Goal: Information Seeking & Learning: Learn about a topic

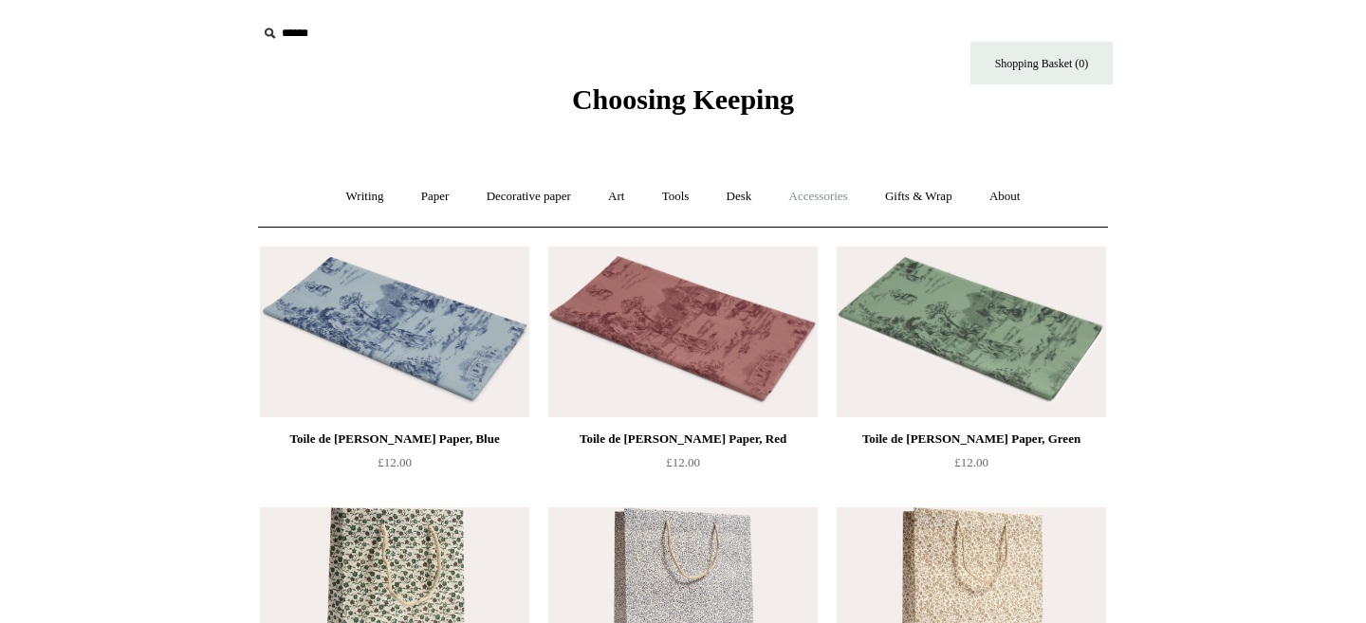
click at [806, 204] on link "Accessories +" at bounding box center [818, 197] width 93 height 50
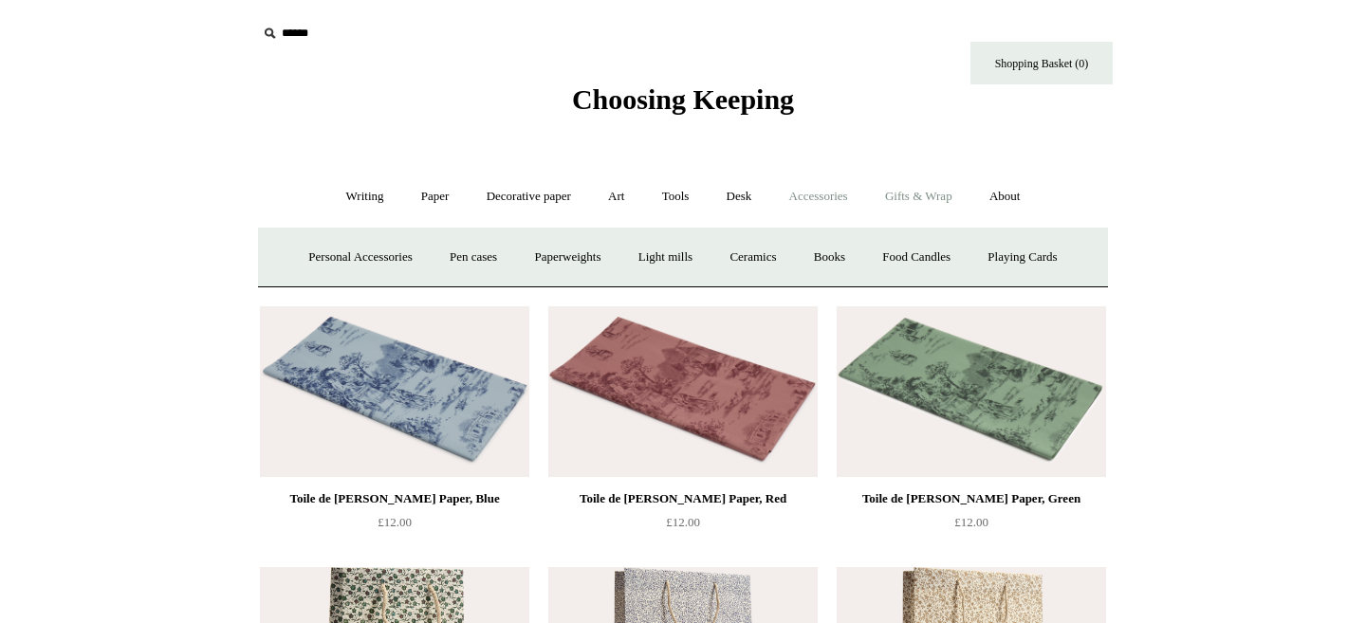
click at [936, 204] on link "Gifts & Wrap +" at bounding box center [919, 197] width 102 height 50
click at [817, 260] on link "Tape" at bounding box center [813, 257] width 58 height 50
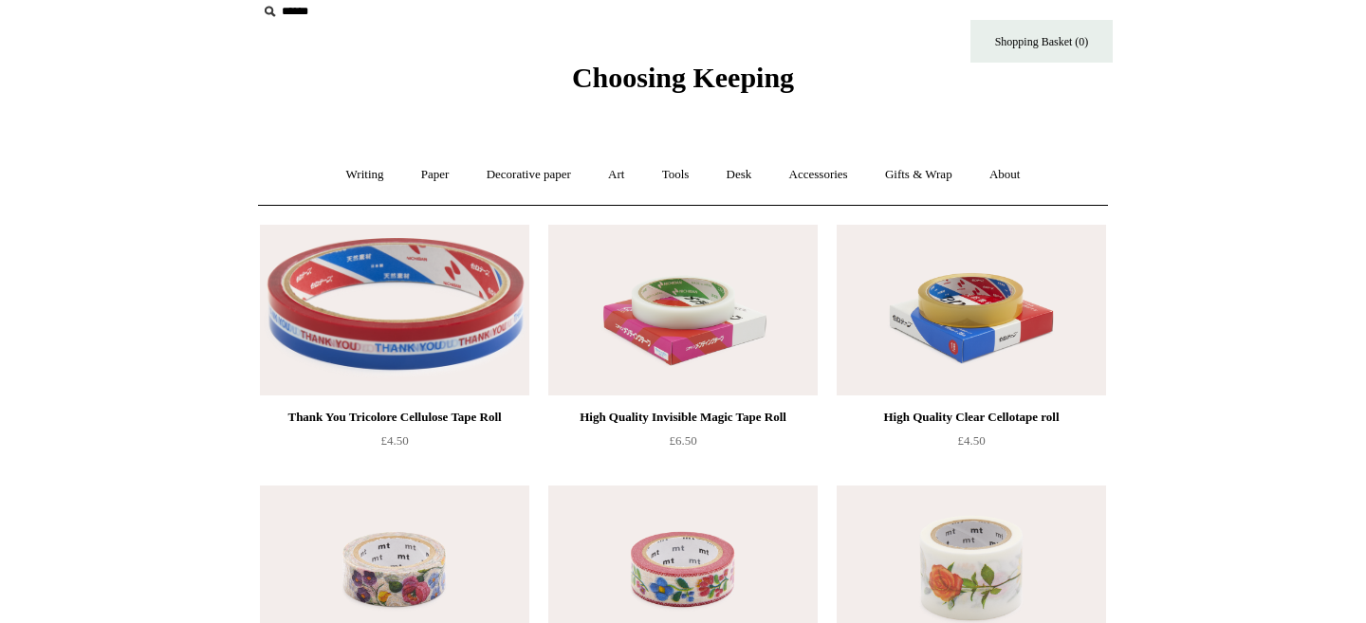
scroll to position [19, 0]
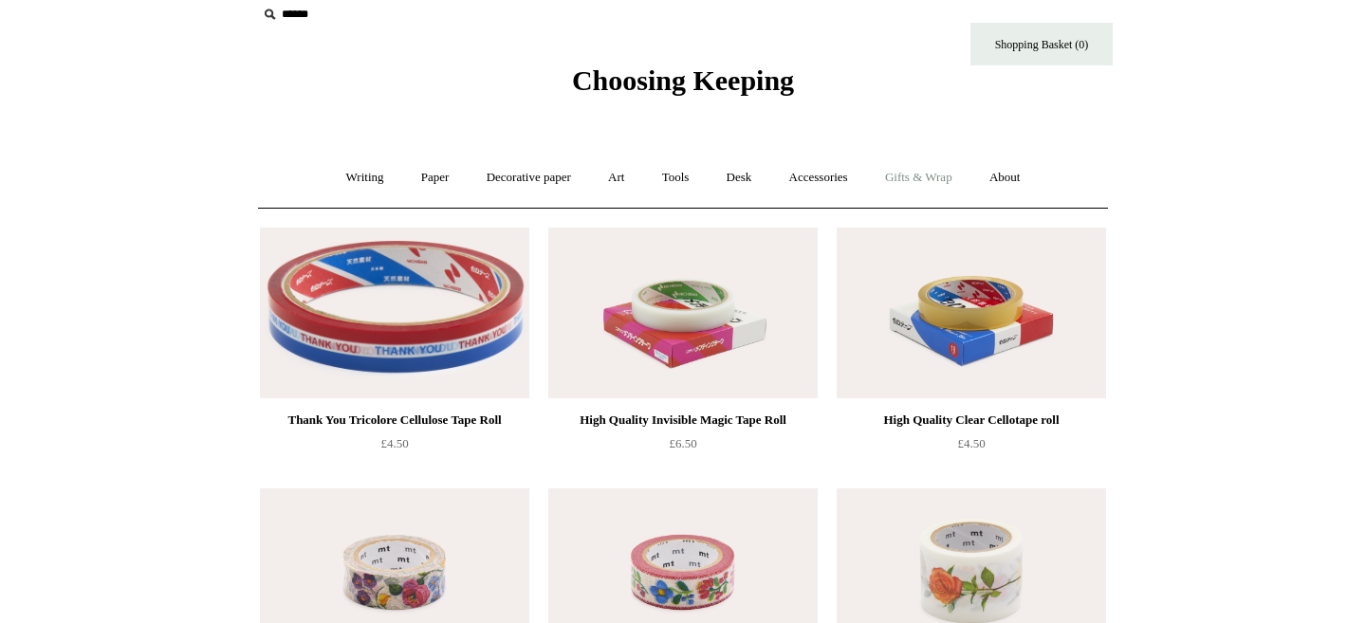
click at [916, 177] on link "Gifts & Wrap +" at bounding box center [919, 178] width 102 height 50
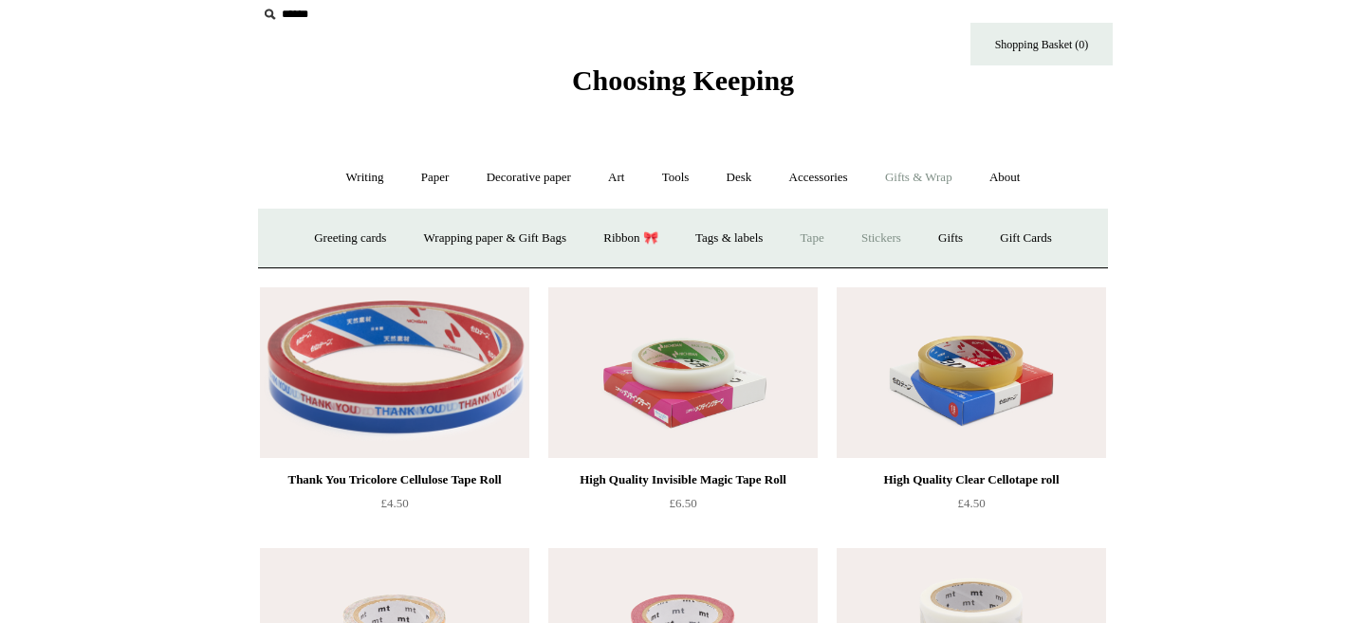
click at [885, 232] on link "Stickers" at bounding box center [881, 238] width 74 height 50
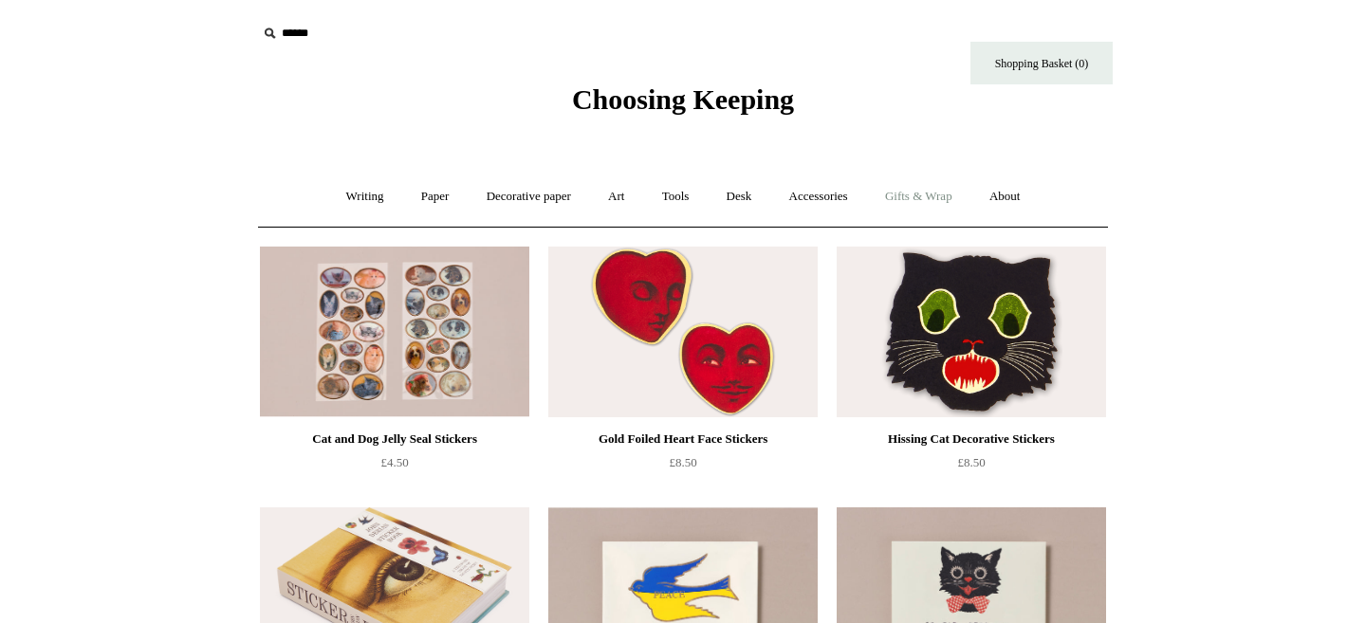
click at [909, 194] on link "Gifts & Wrap +" at bounding box center [919, 197] width 102 height 50
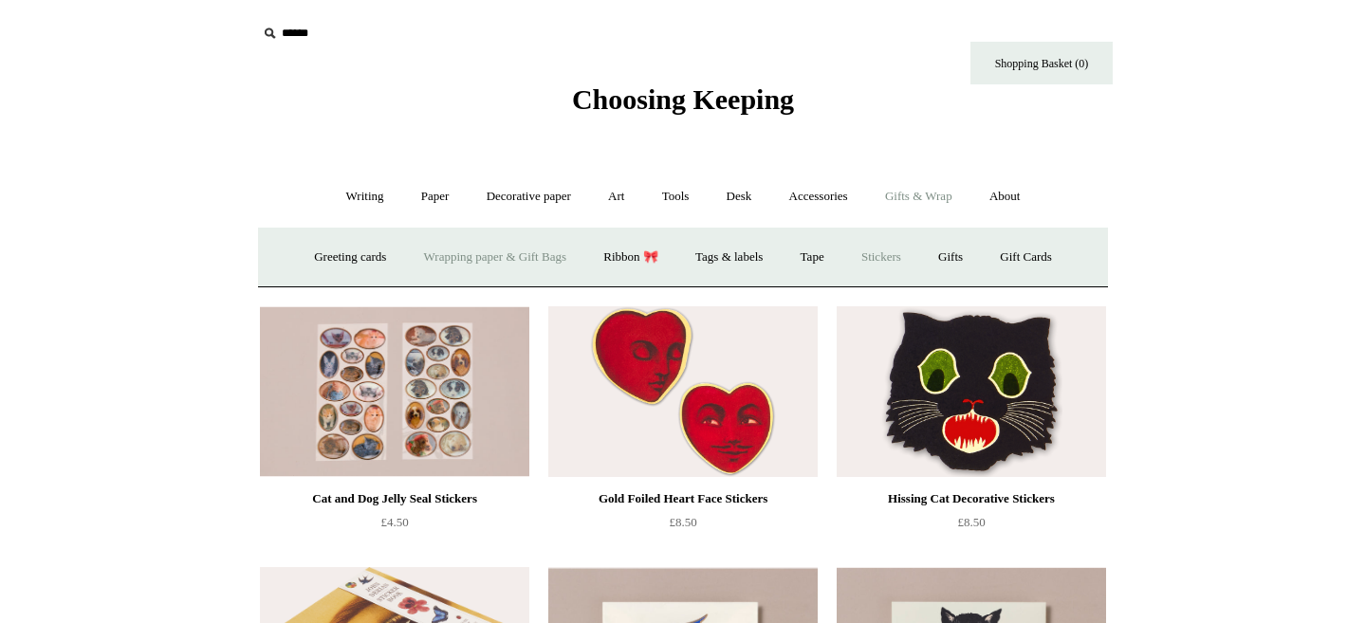
click at [499, 252] on link "Wrapping paper & Gift Bags" at bounding box center [495, 257] width 176 height 50
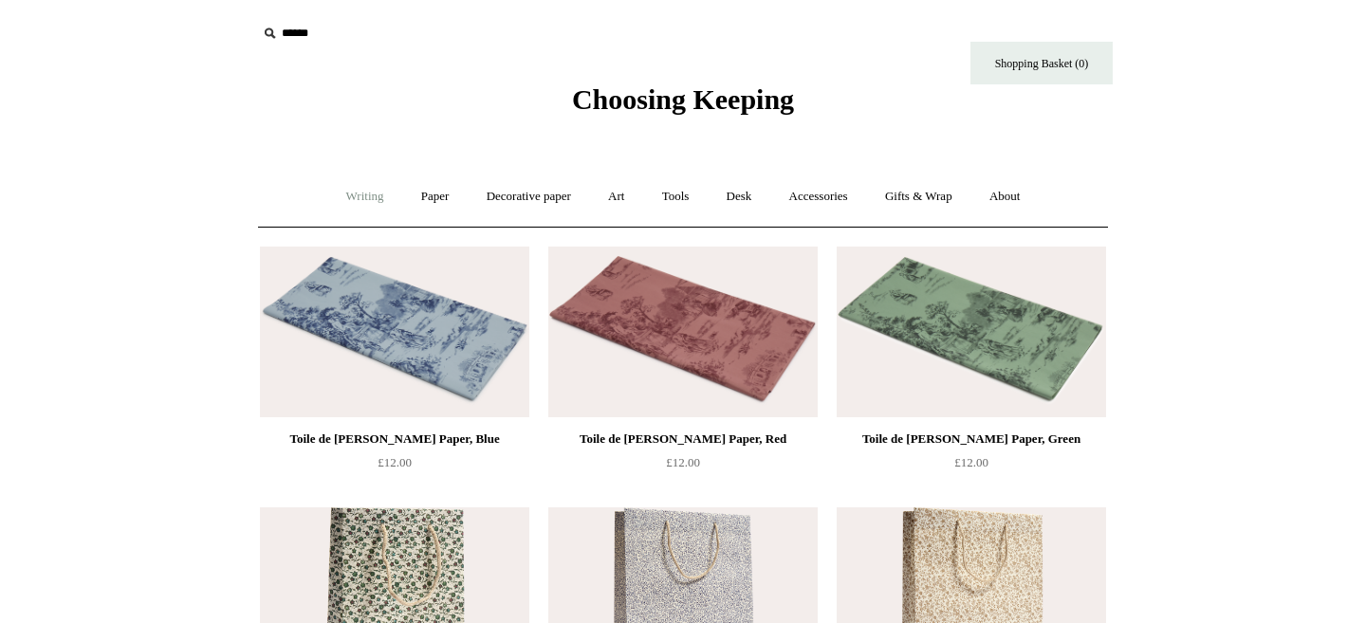
click at [356, 192] on link "Writing +" at bounding box center [365, 197] width 72 height 50
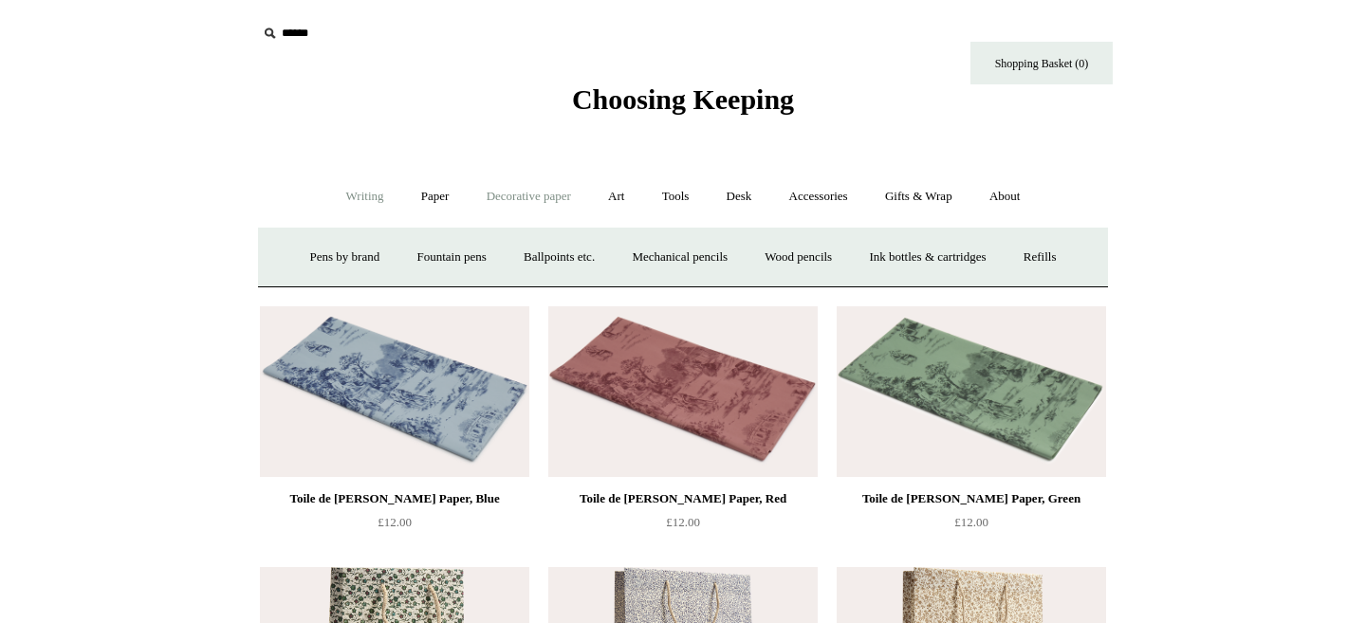
click at [538, 203] on link "Decorative paper +" at bounding box center [529, 197] width 119 height 50
click at [421, 197] on link "Paper +" at bounding box center [435, 197] width 63 height 50
click at [398, 258] on link "Notebooks +" at bounding box center [417, 257] width 87 height 50
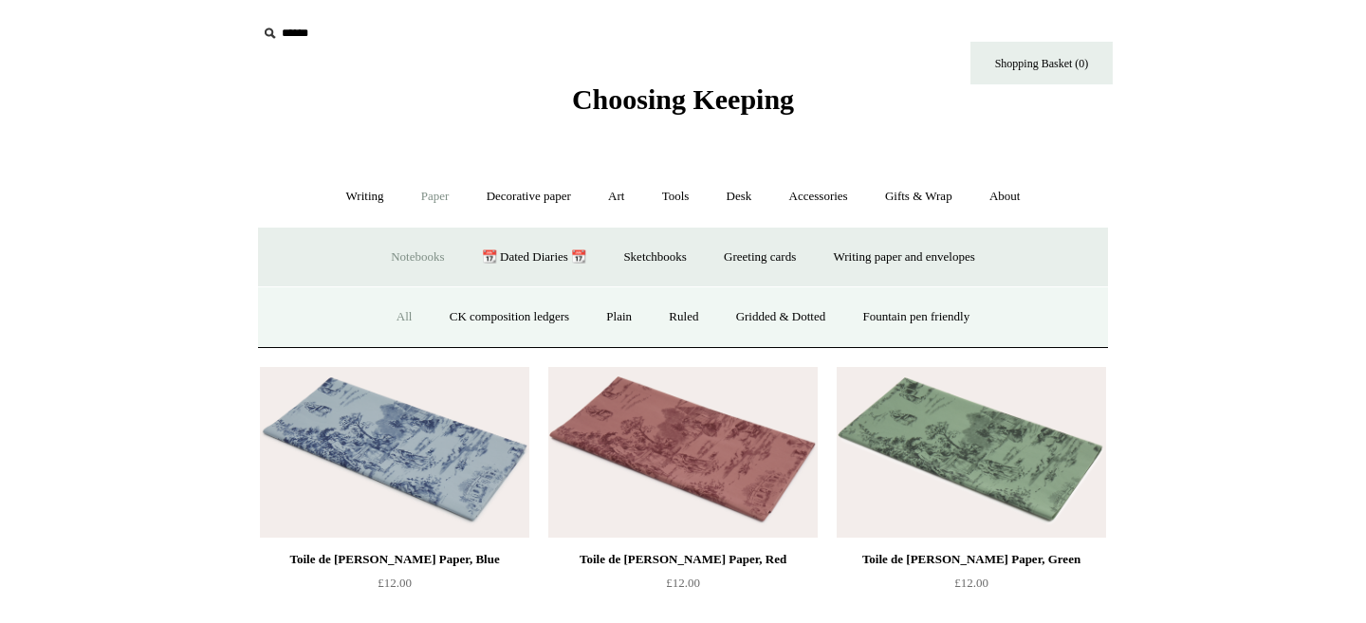
click at [383, 311] on link "All" at bounding box center [404, 317] width 50 height 50
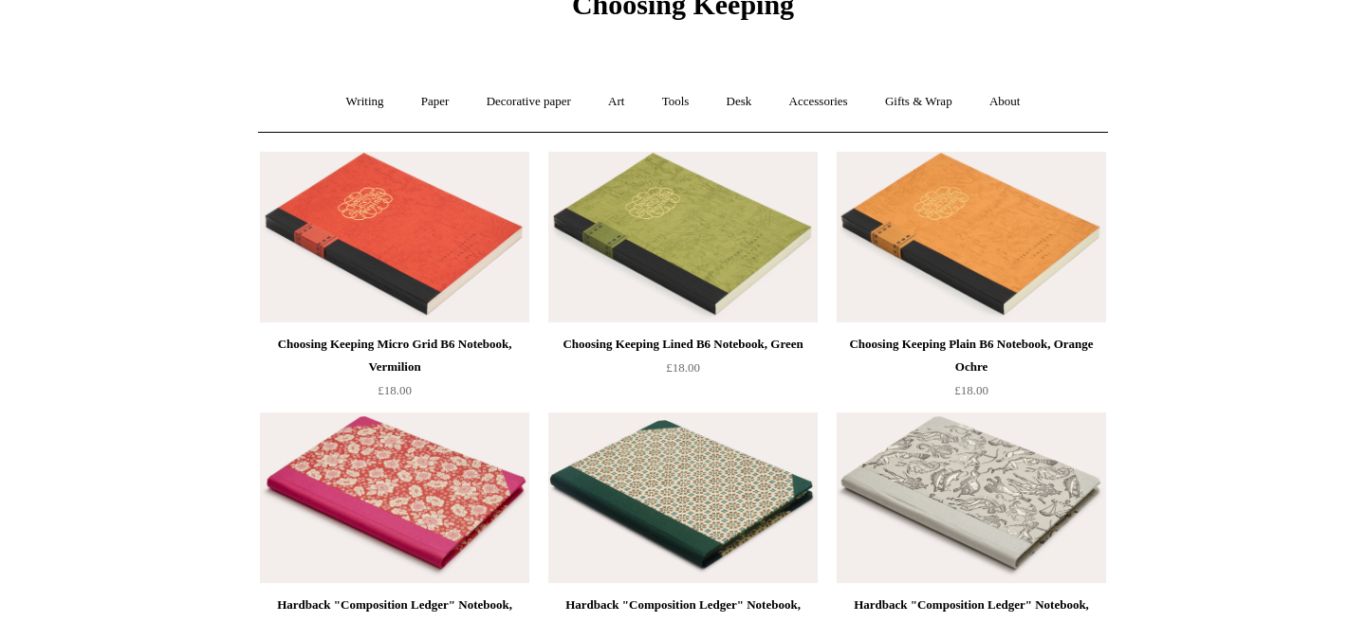
scroll to position [105, 0]
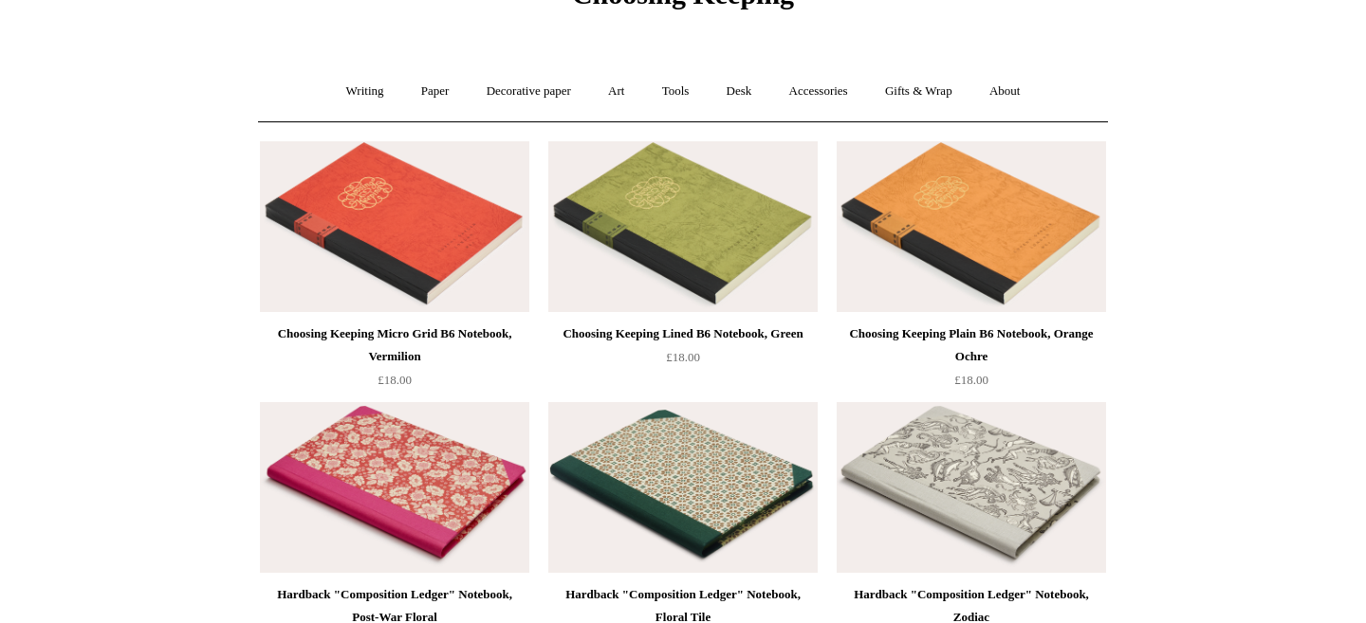
click at [426, 245] on img at bounding box center [394, 226] width 269 height 171
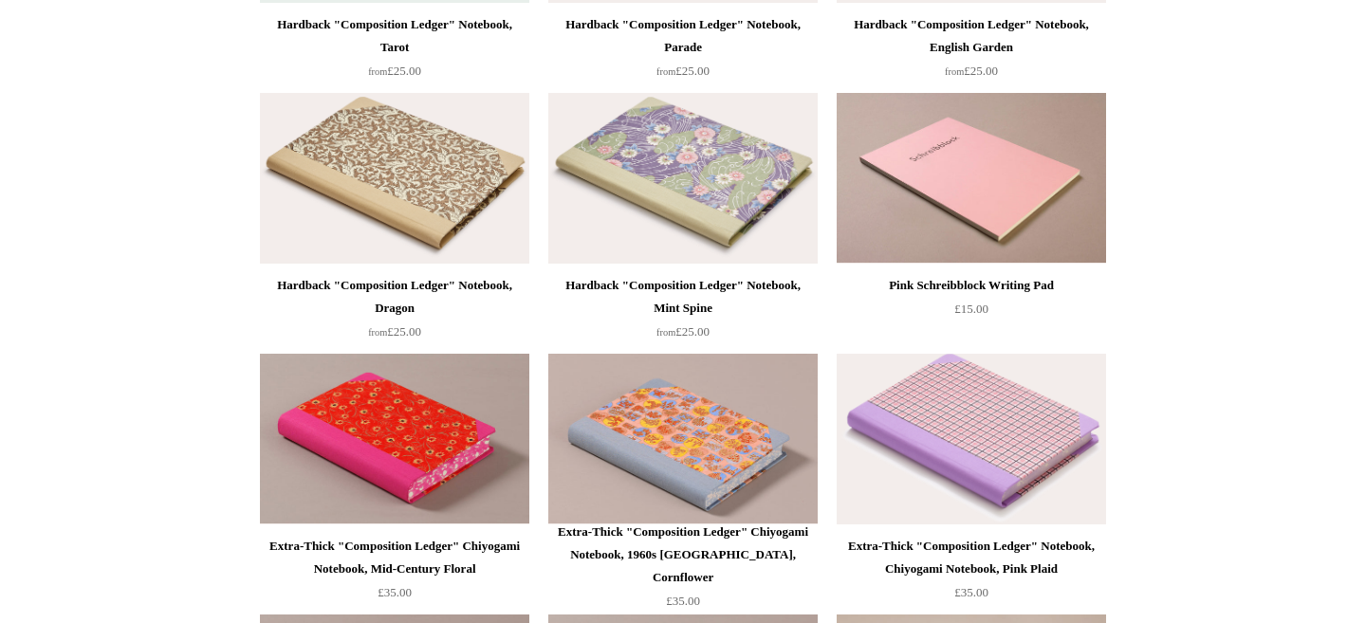
scroll to position [469, 0]
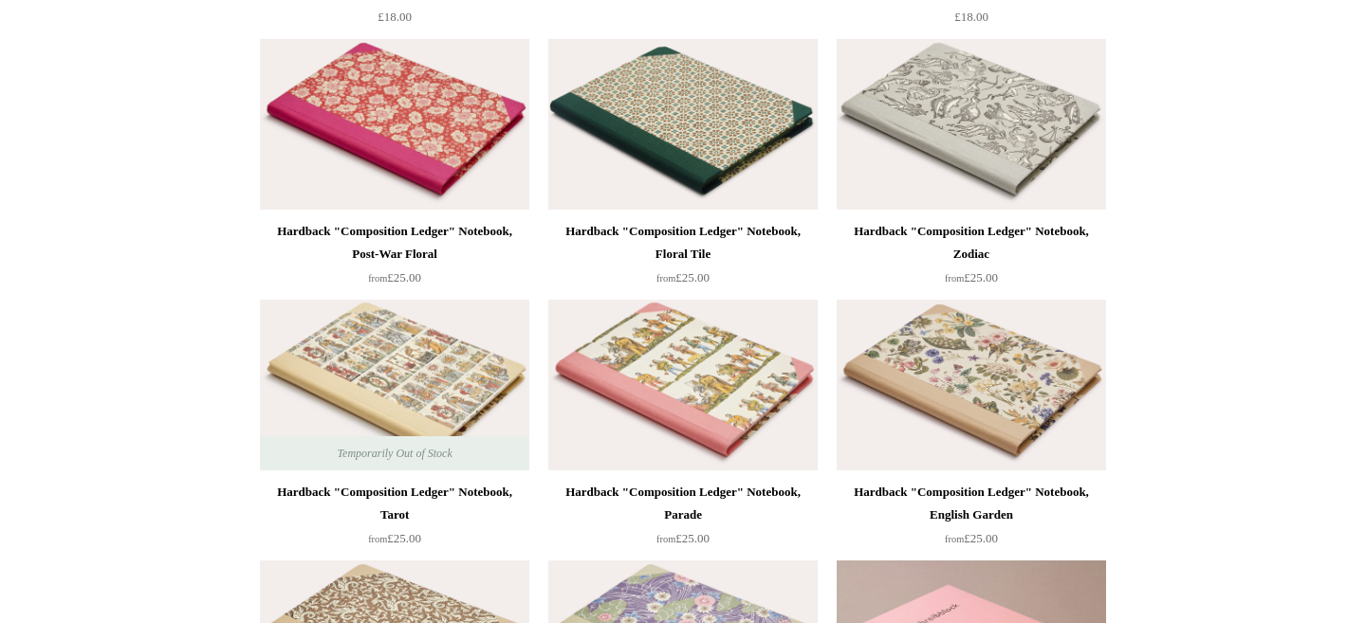
click at [388, 161] on img at bounding box center [394, 124] width 269 height 171
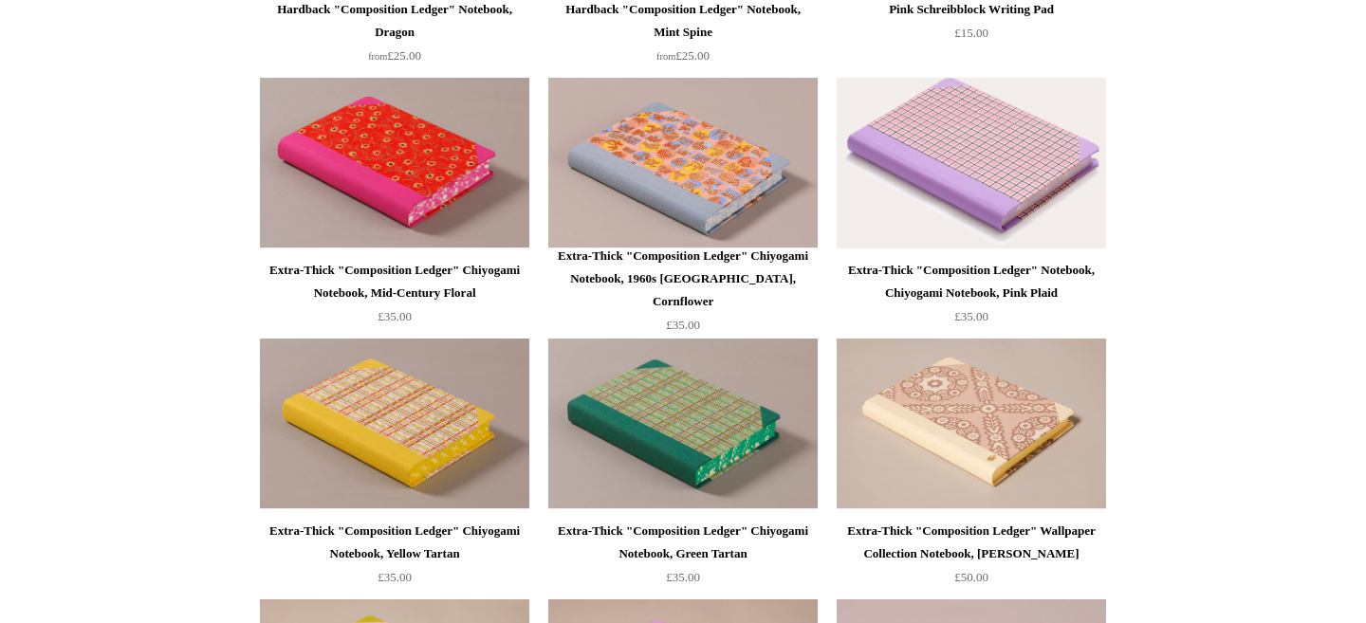
scroll to position [1306, 0]
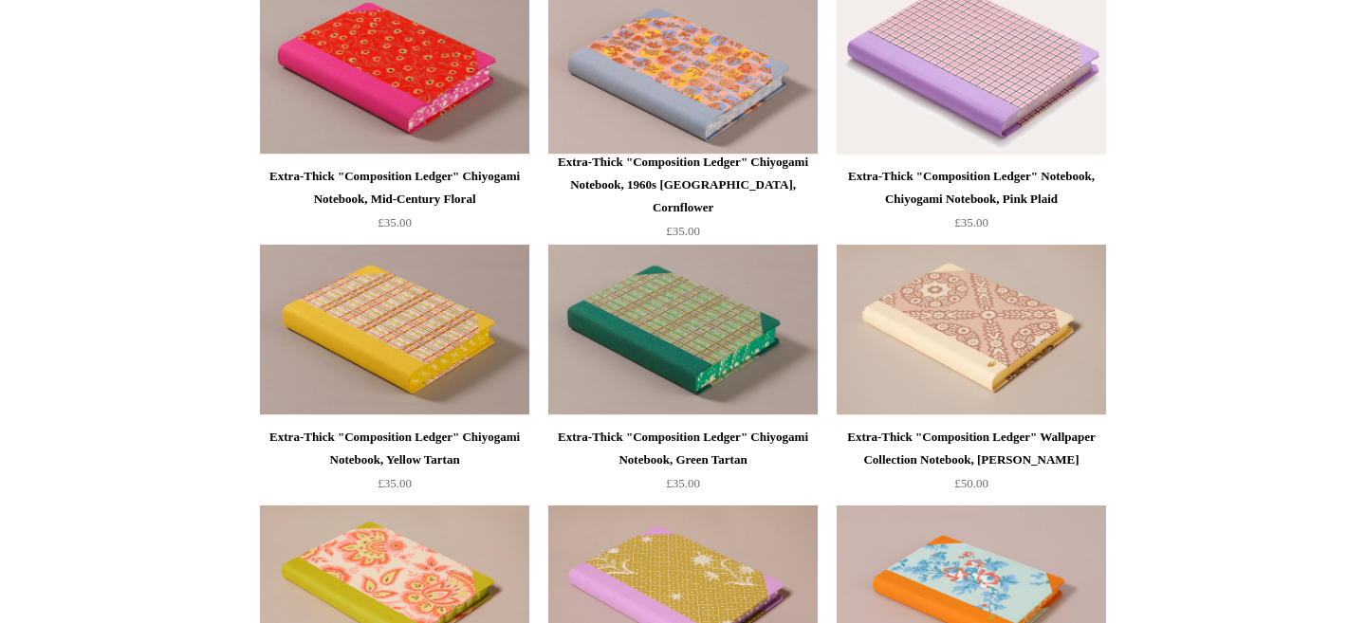
click at [852, 94] on img at bounding box center [971, 69] width 269 height 171
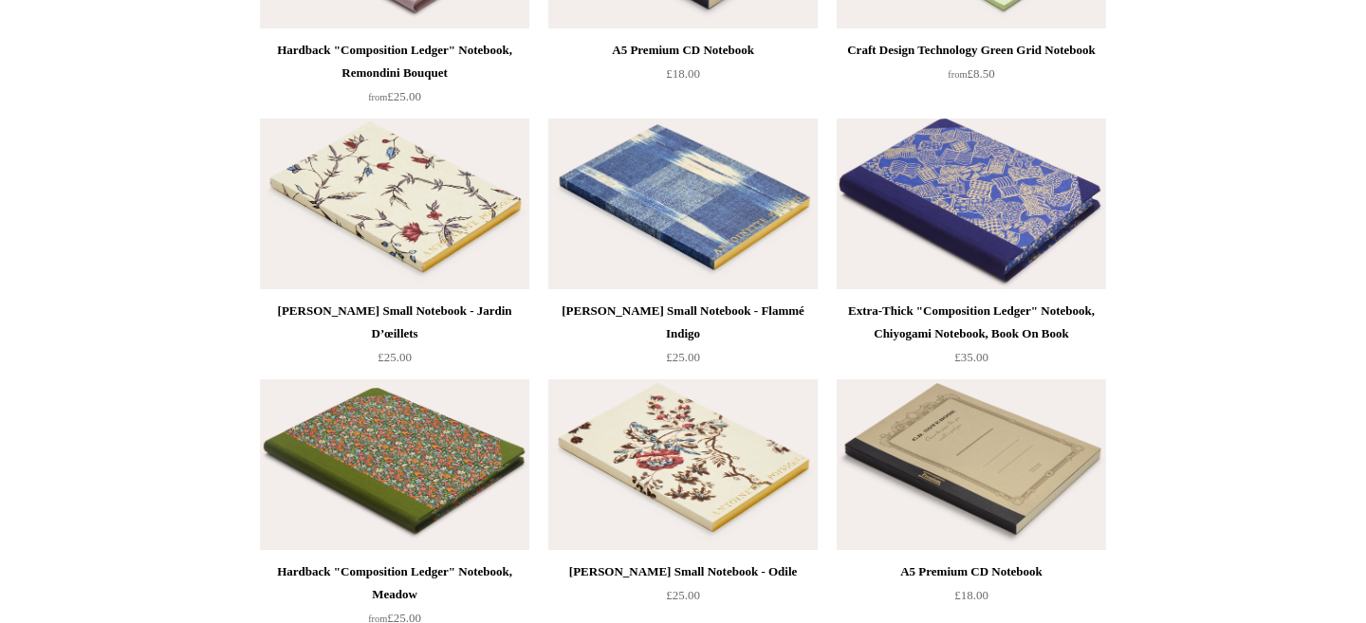
scroll to position [8488, 0]
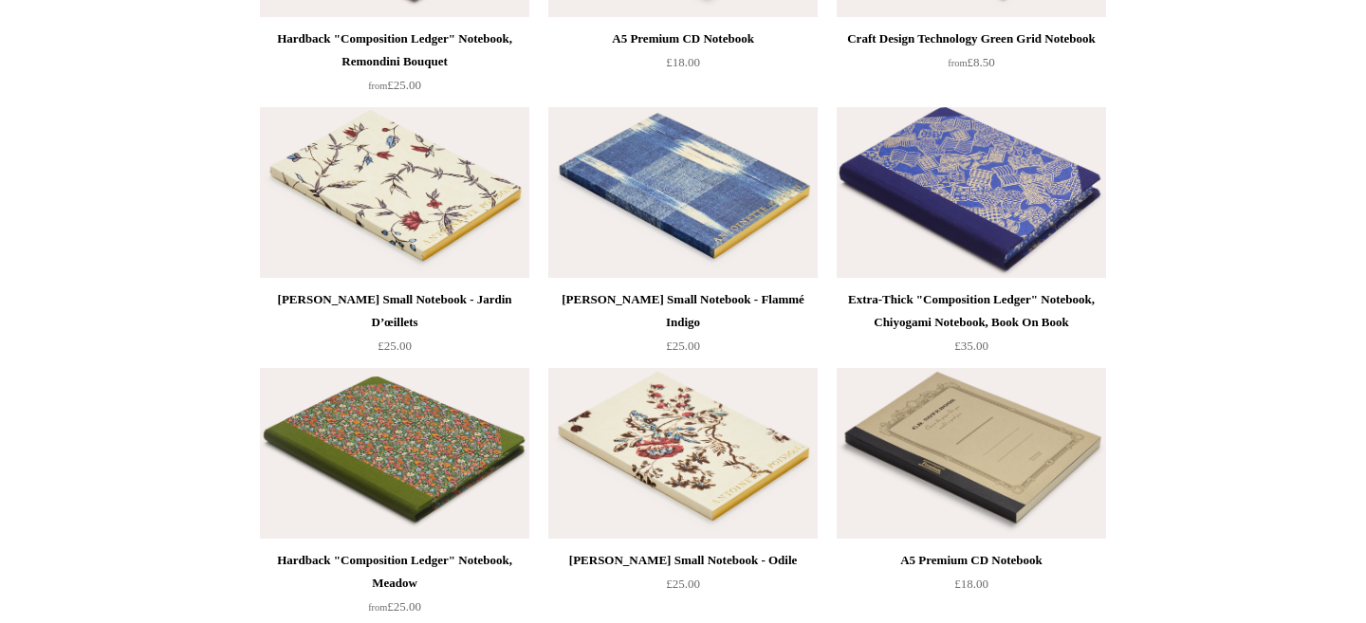
click at [951, 241] on img at bounding box center [971, 192] width 269 height 171
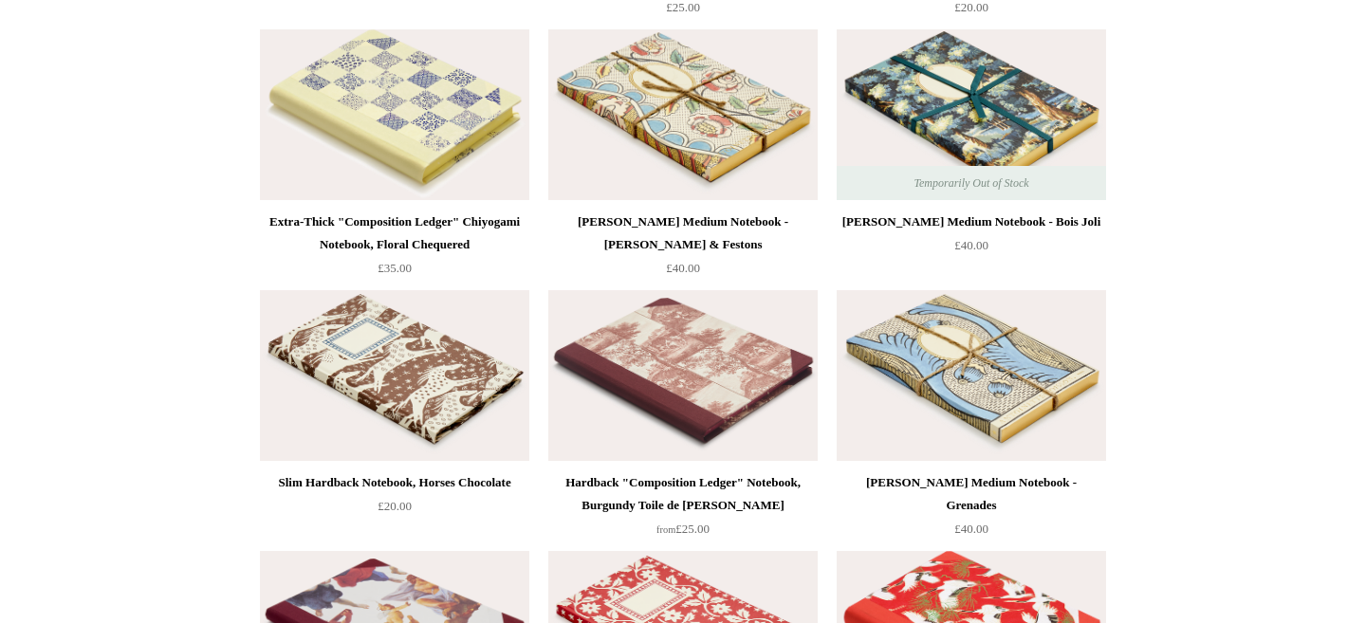
scroll to position [9610, 0]
click at [574, 175] on img at bounding box center [682, 113] width 269 height 171
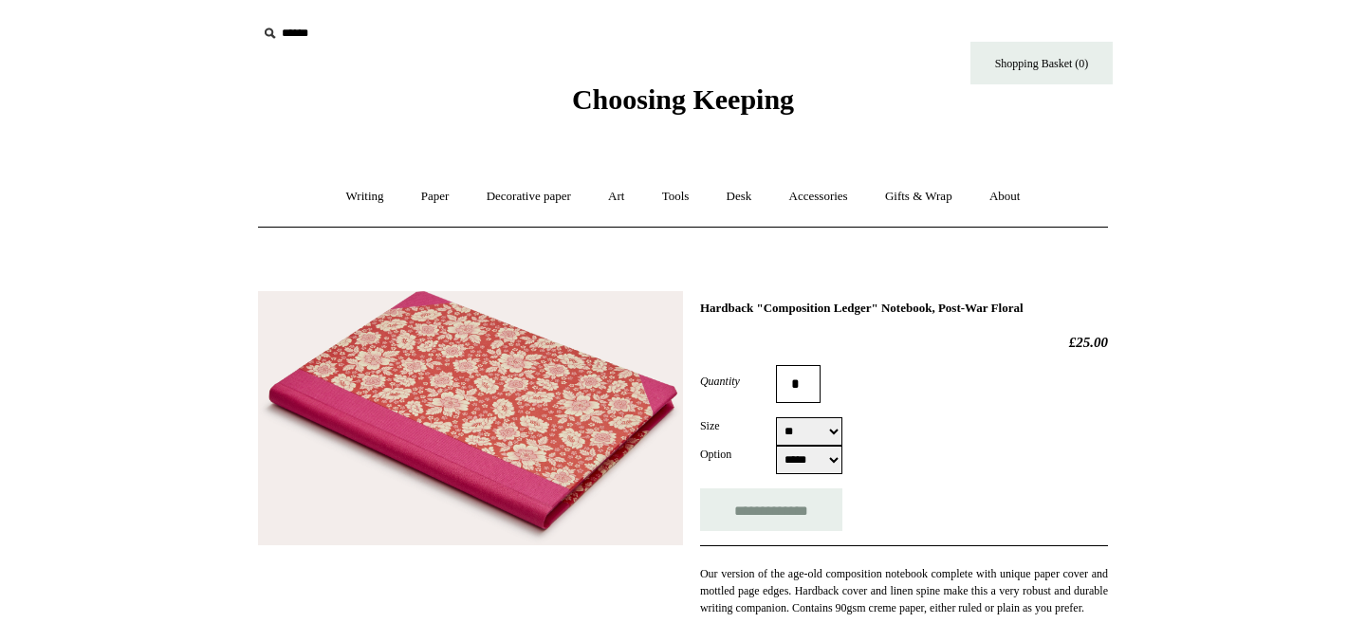
select select "*****"
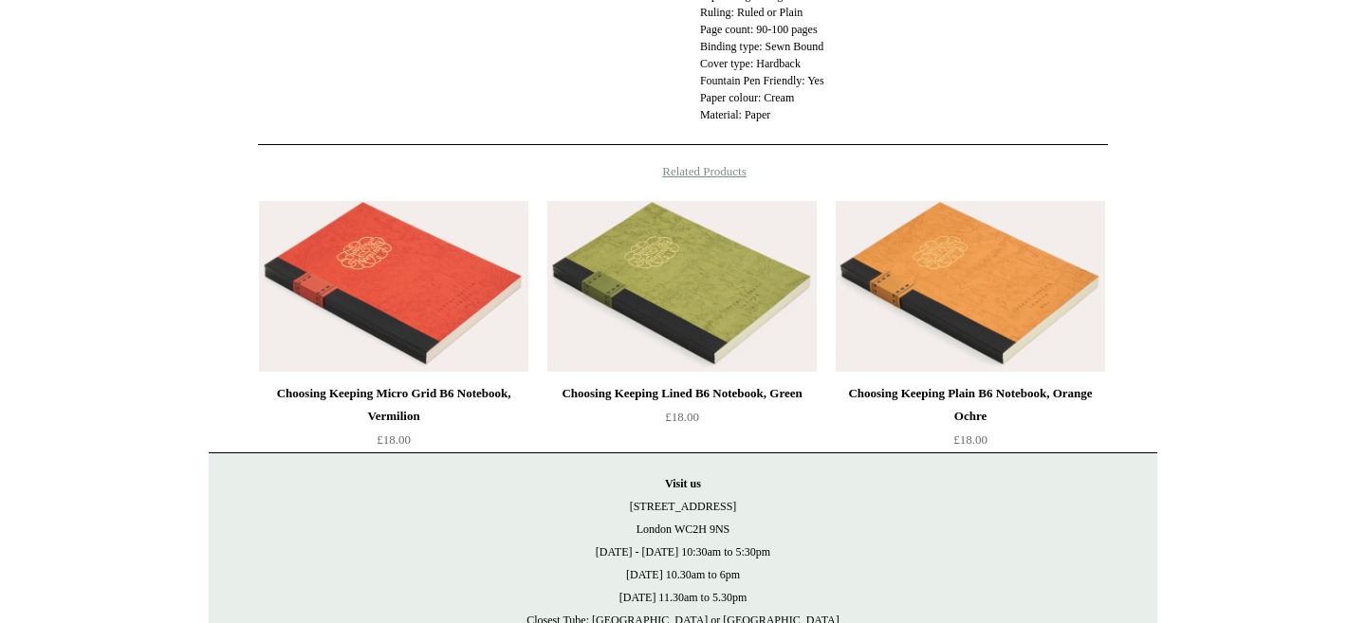
scroll to position [1133, 0]
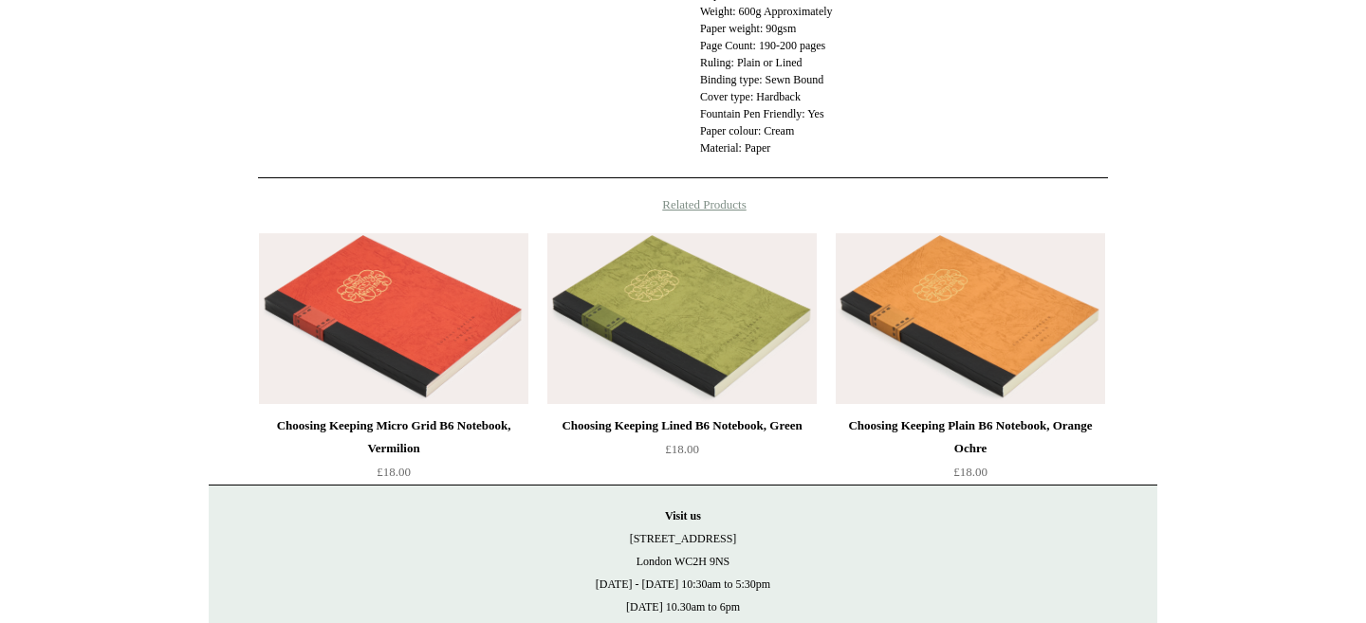
scroll to position [994, 0]
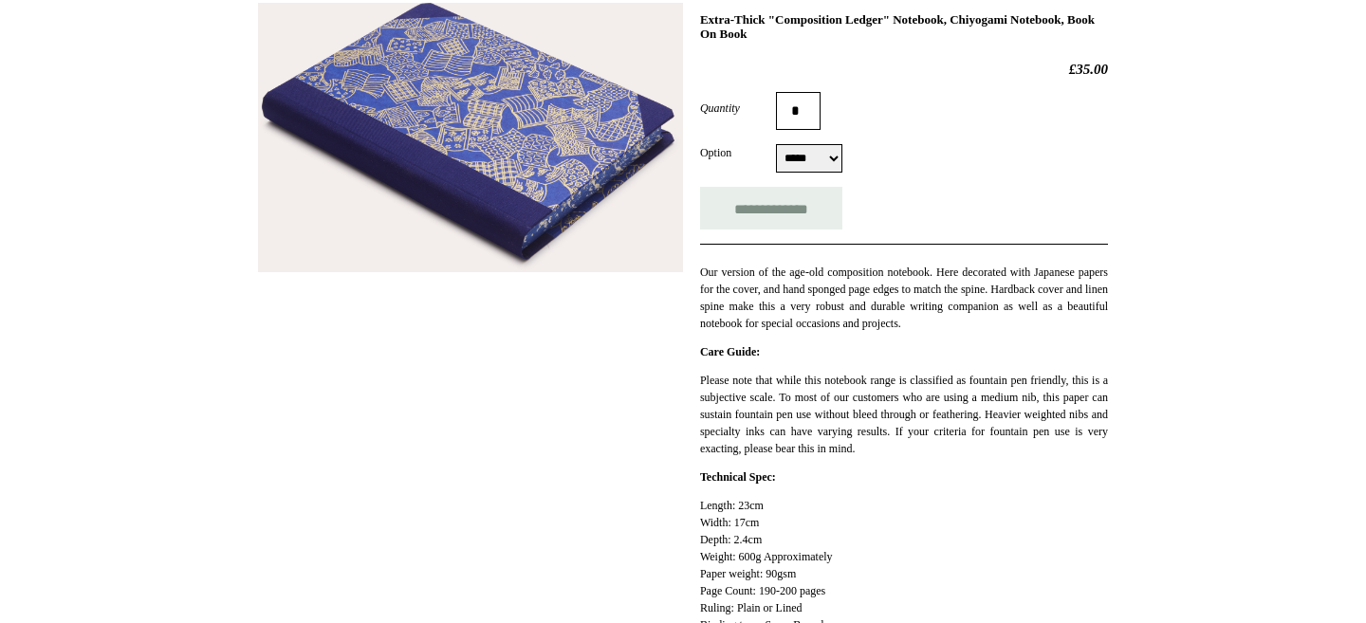
scroll to position [295, 0]
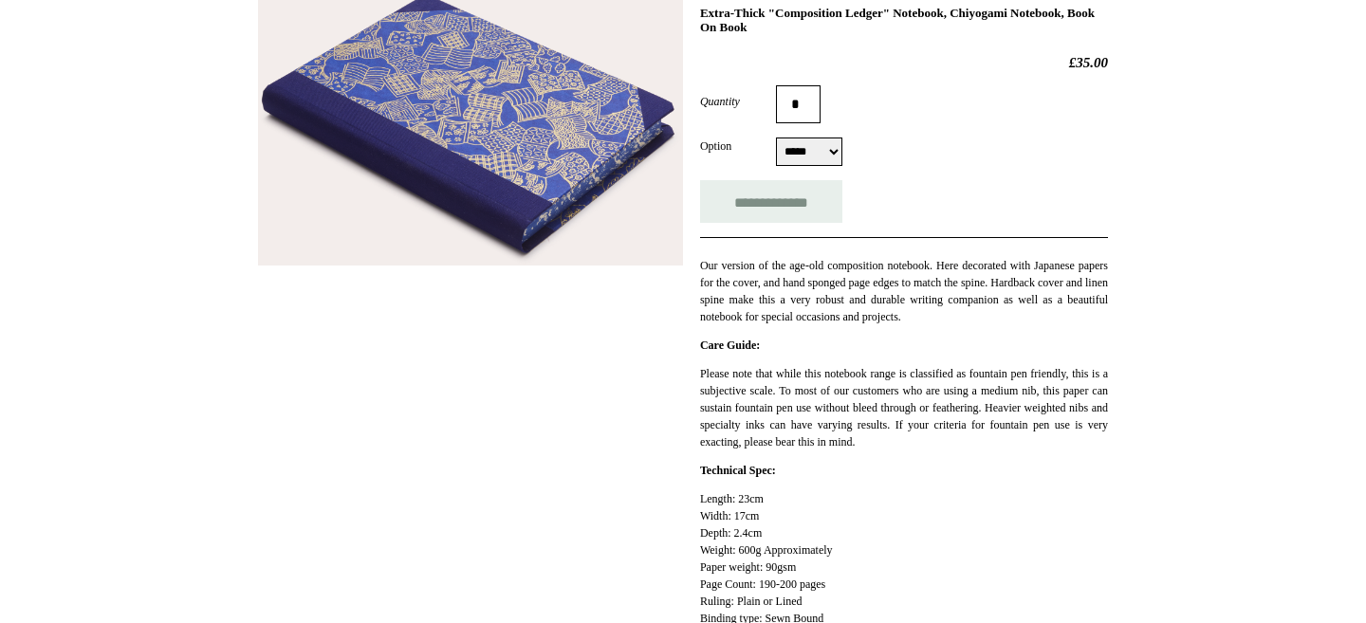
click at [546, 104] on img at bounding box center [470, 131] width 425 height 270
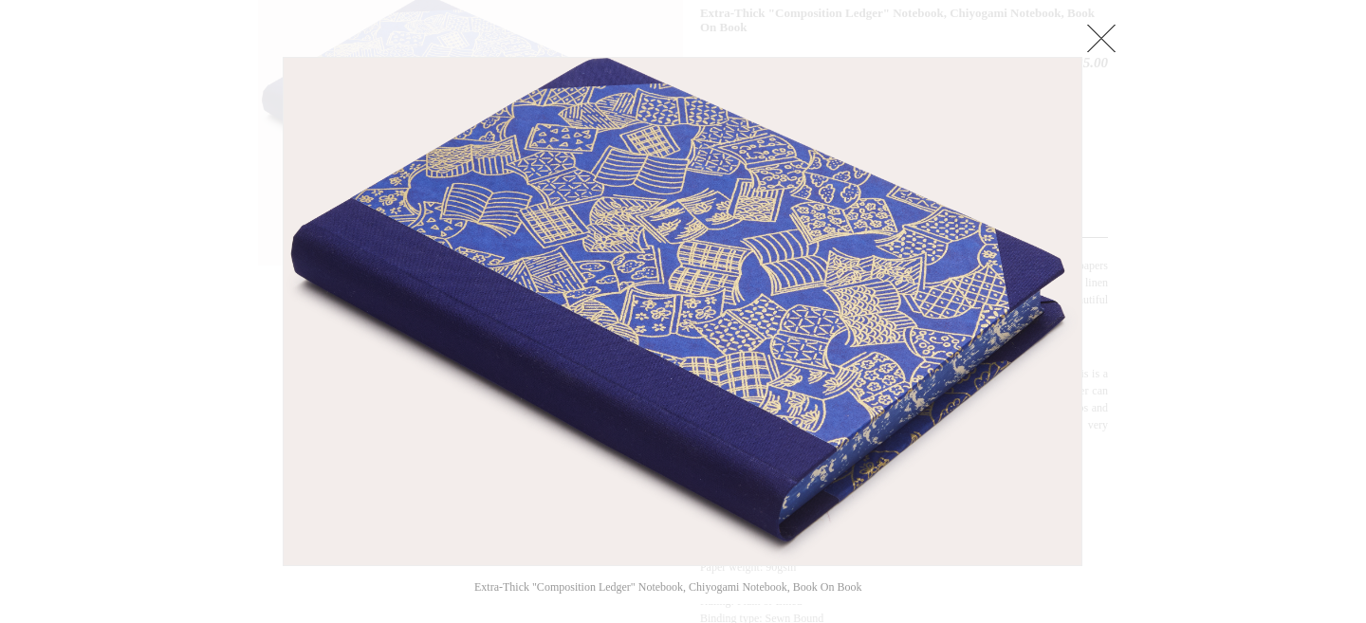
click at [1102, 44] on link at bounding box center [1101, 38] width 38 height 38
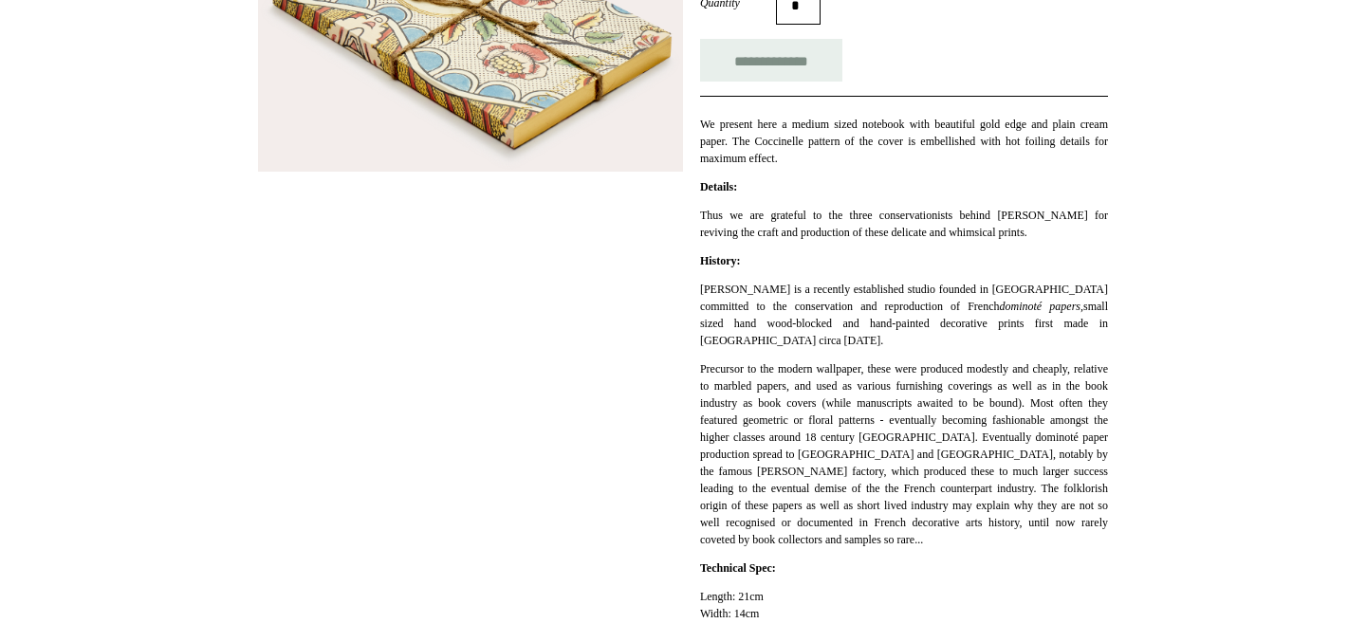
scroll to position [383, 0]
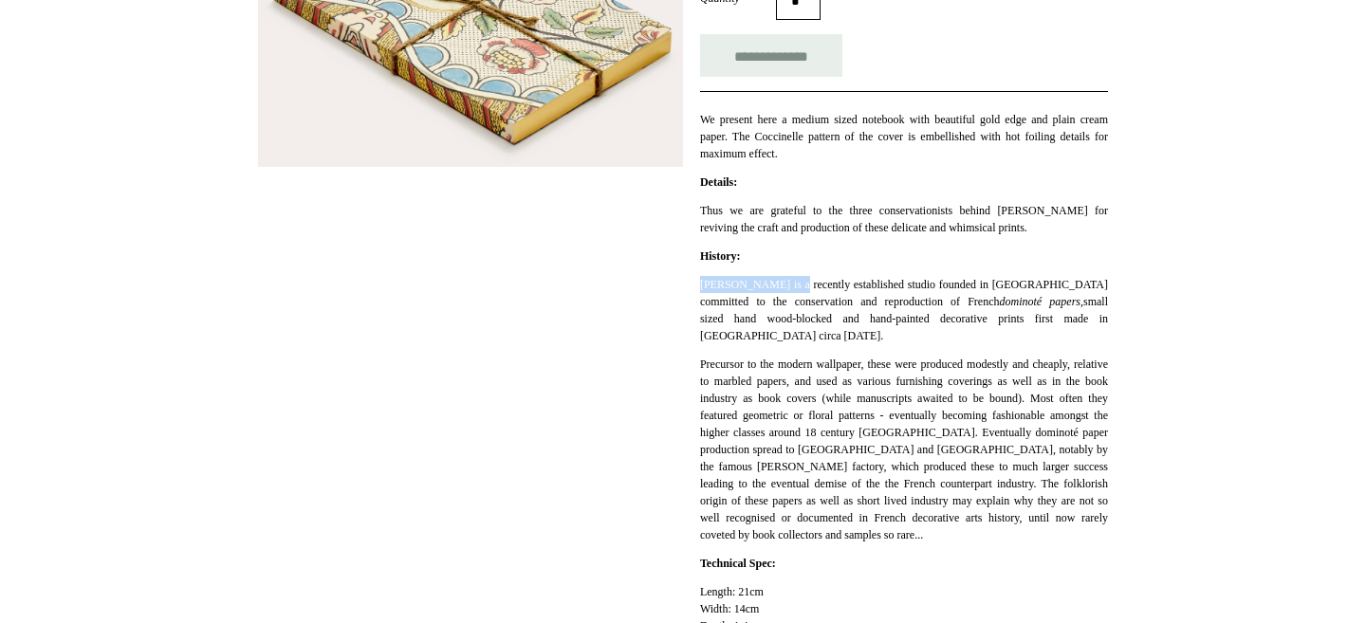
drag, startPoint x: 701, startPoint y: 283, endPoint x: 794, endPoint y: 285, distance: 93.0
click at [794, 285] on p "[PERSON_NAME] is a recently established studio founded in [GEOGRAPHIC_DATA] com…" at bounding box center [904, 310] width 408 height 68
copy p "[PERSON_NAME]"
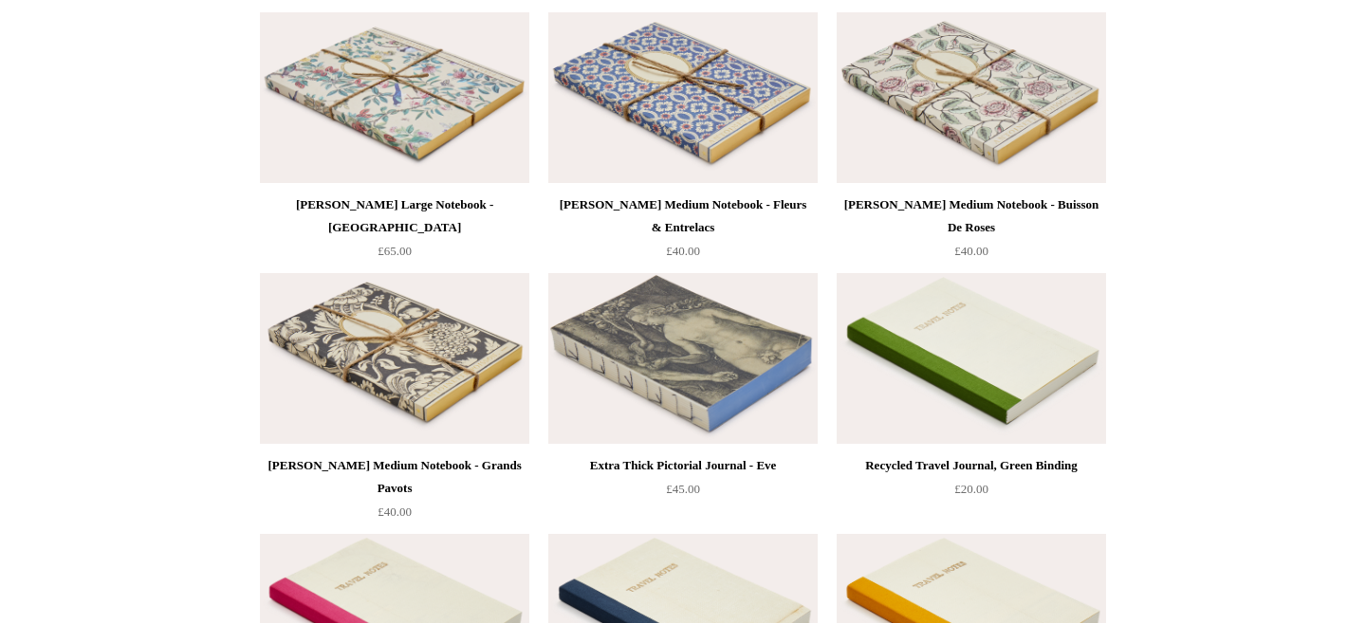
scroll to position [6499, 0]
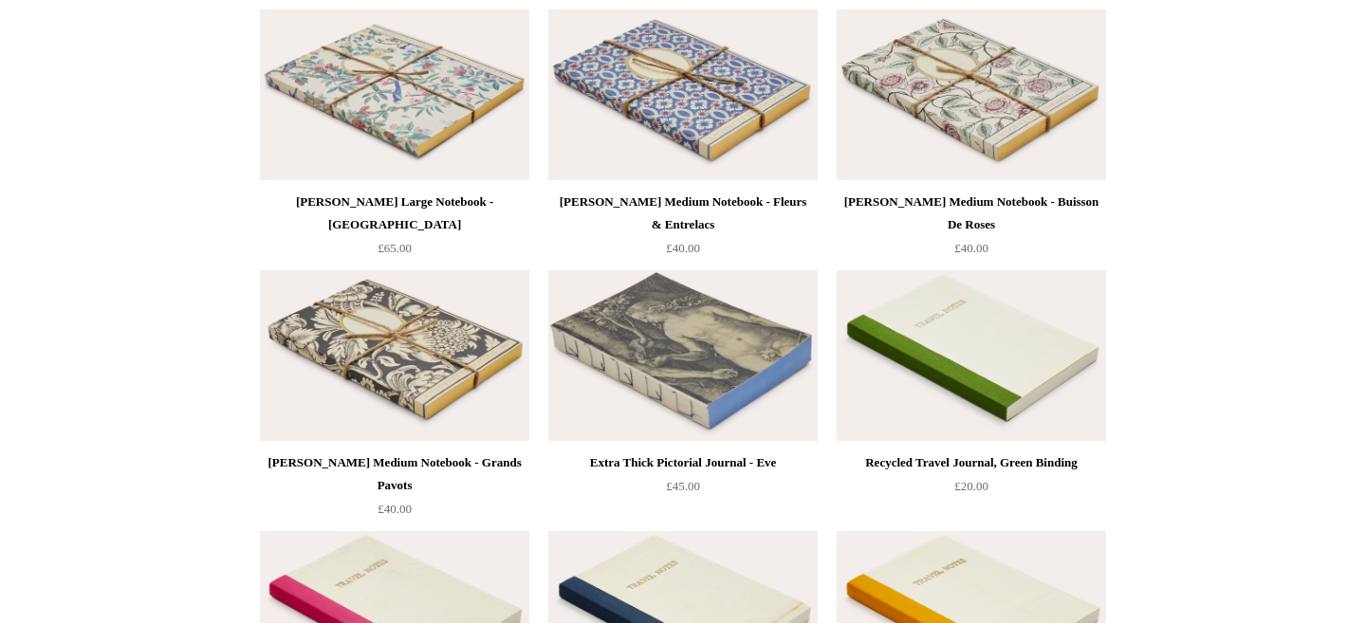
click at [987, 113] on img at bounding box center [971, 94] width 269 height 171
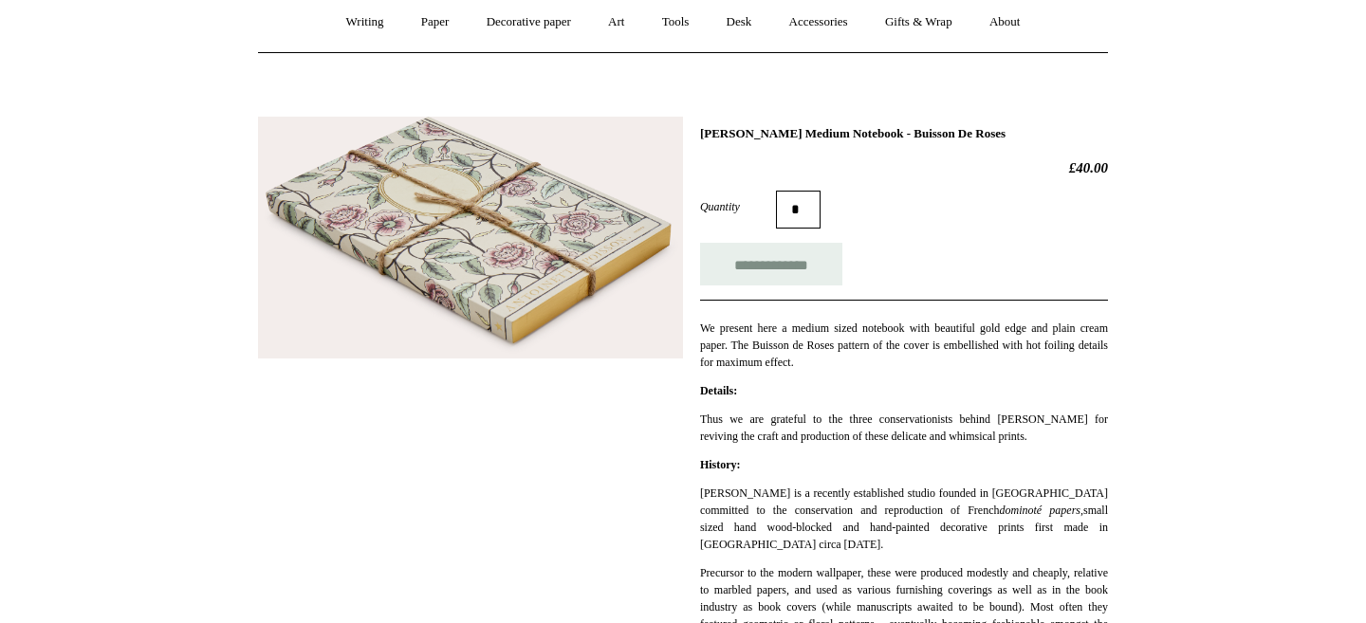
scroll to position [173, 0]
